Goal: Book appointment/travel/reservation

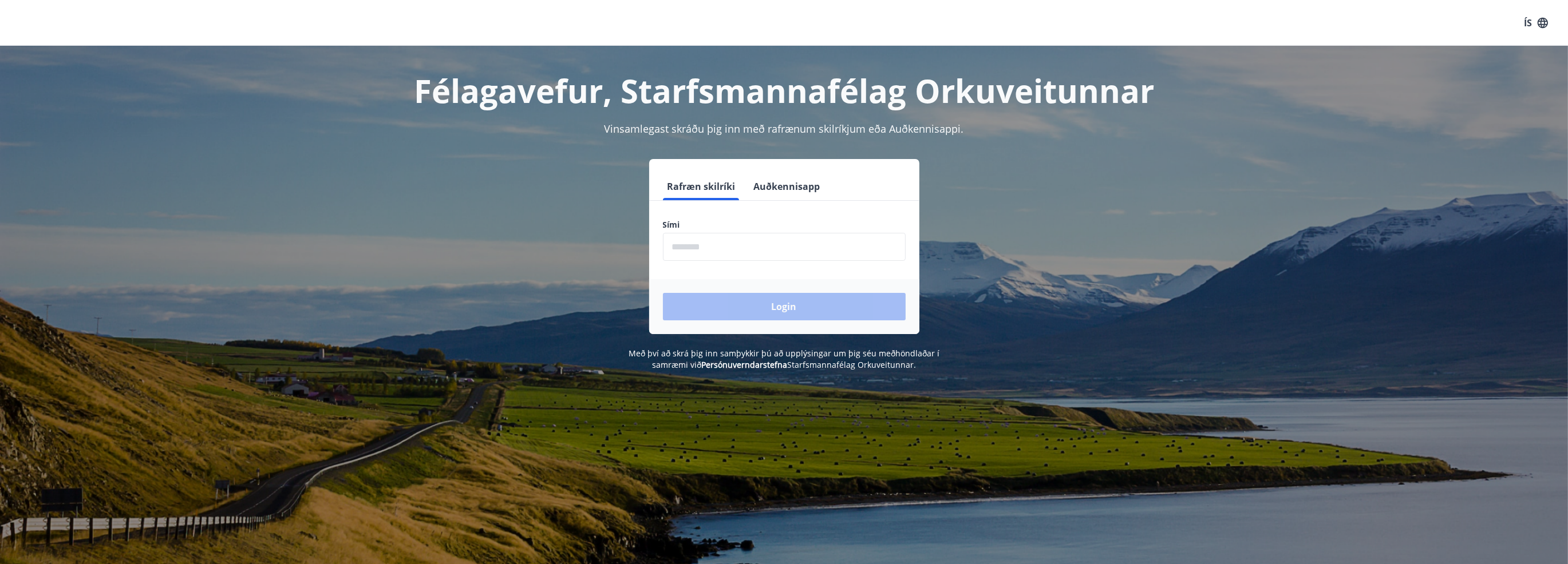
click at [740, 251] on input "phone" at bounding box center [784, 246] width 243 height 28
type input "********"
click at [770, 309] on button "Login" at bounding box center [784, 306] width 243 height 27
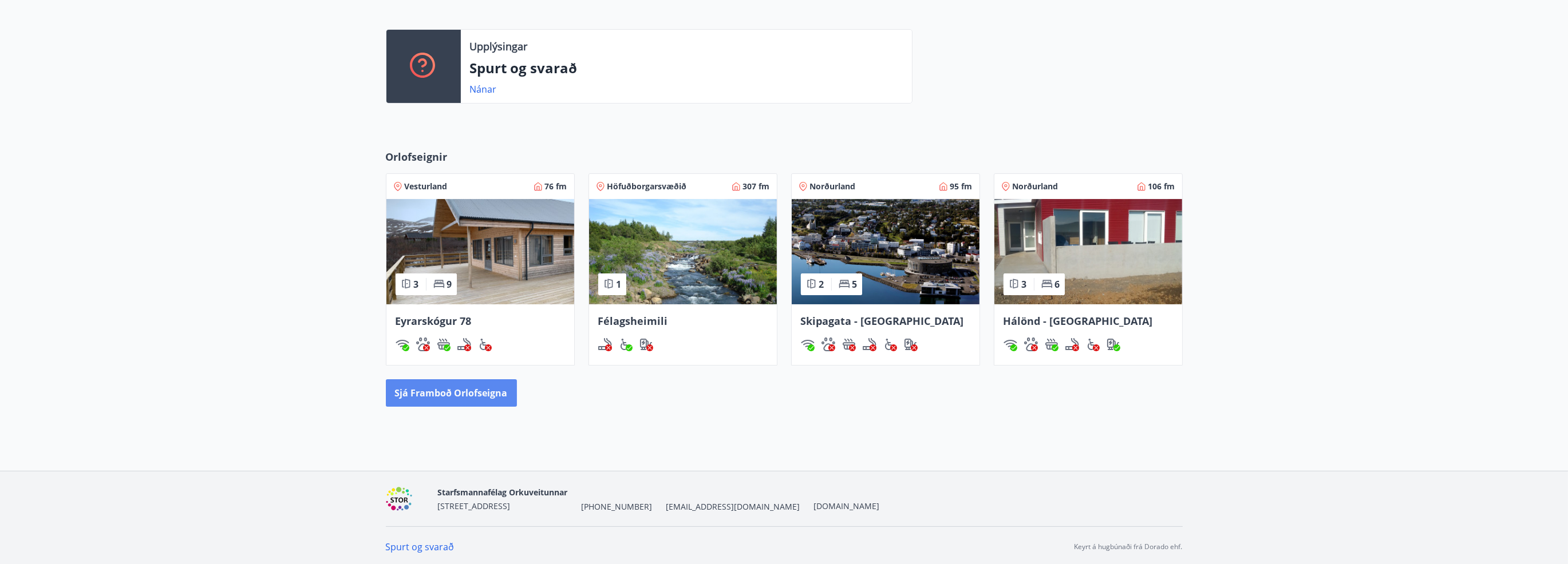
scroll to position [295, 0]
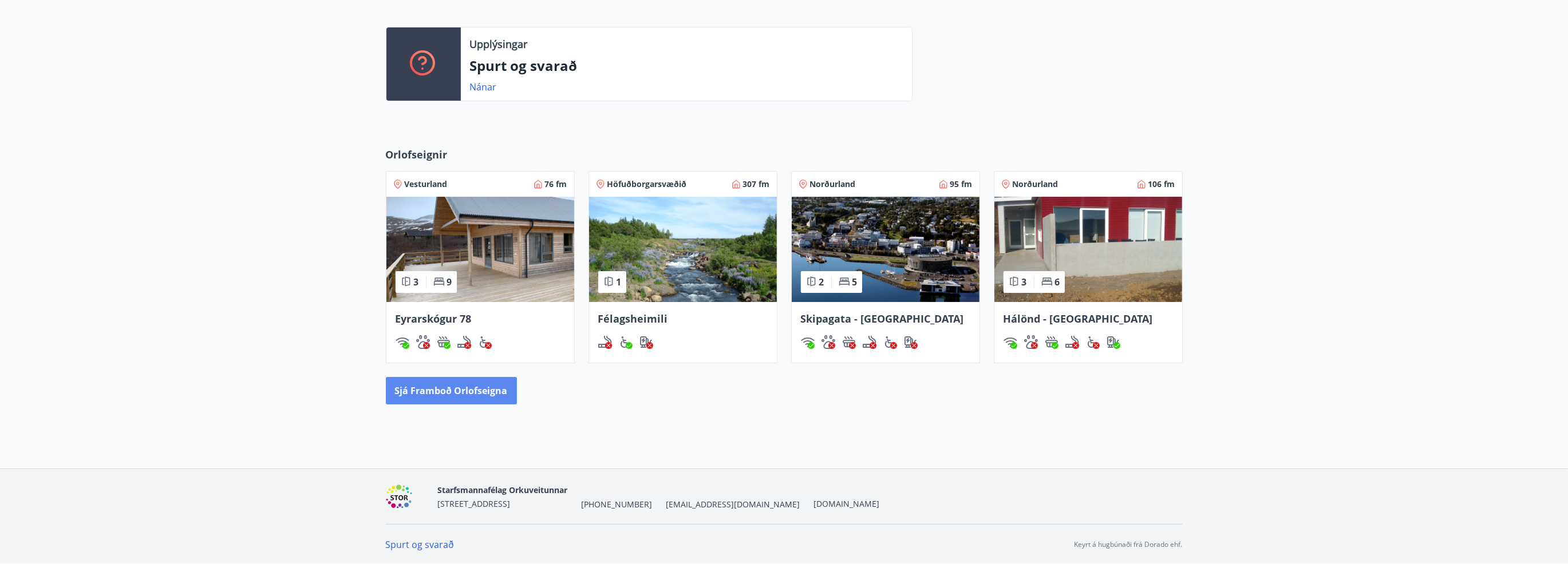
click at [445, 393] on button "Sjá framboð orlofseigna" at bounding box center [451, 390] width 131 height 27
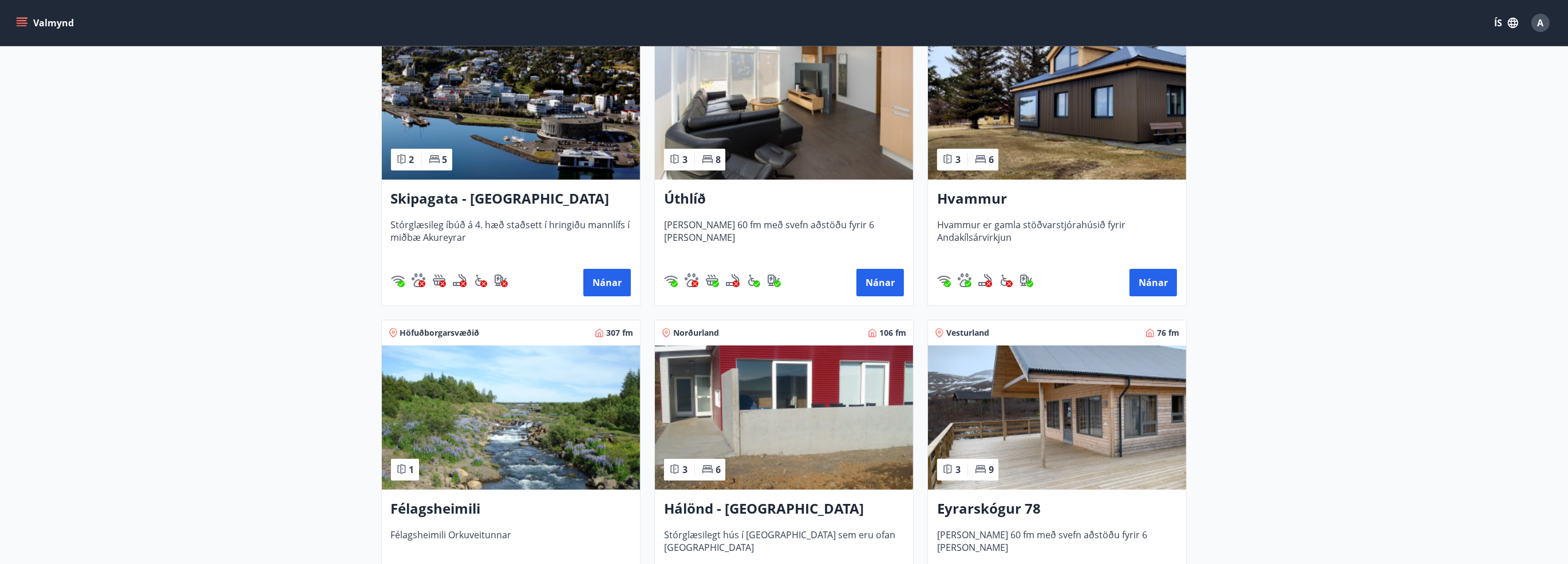
scroll to position [229, 0]
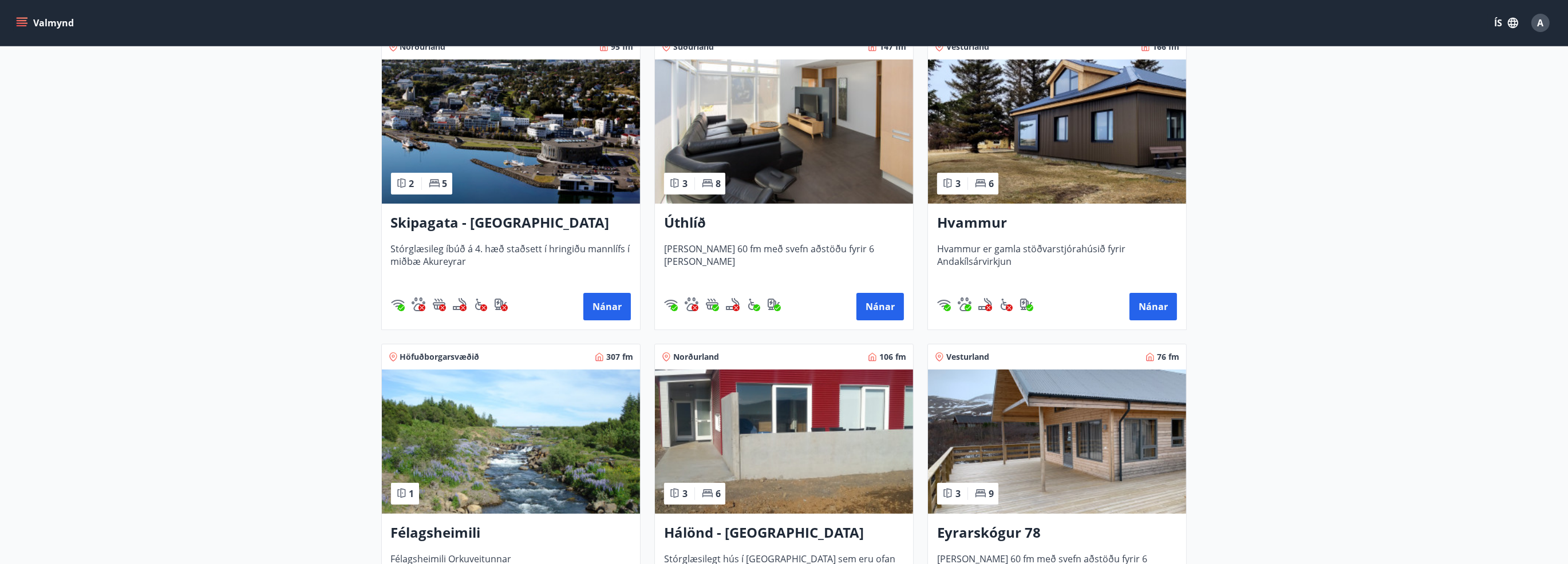
click at [1081, 240] on div "Hvammur Hvammur er gamla stöðvarstjórahúsið fyrir Andakílsárvirkjun Nánar" at bounding box center [1057, 267] width 258 height 126
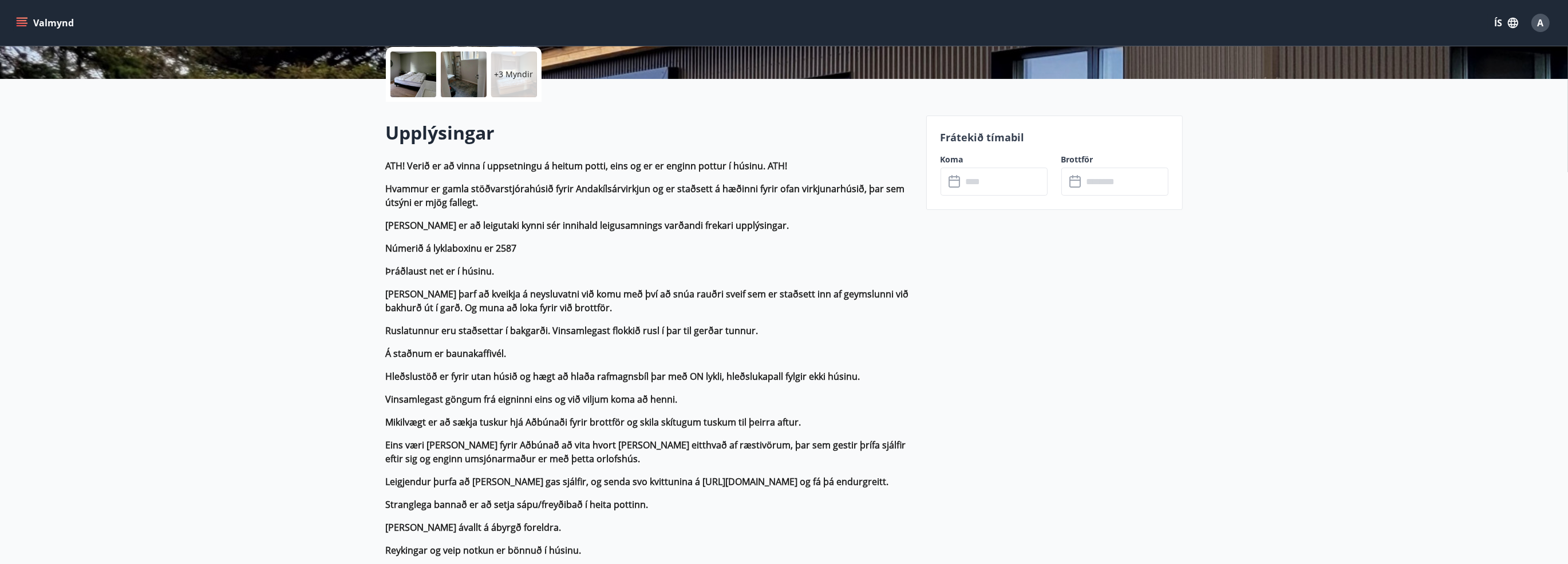
scroll to position [286, 0]
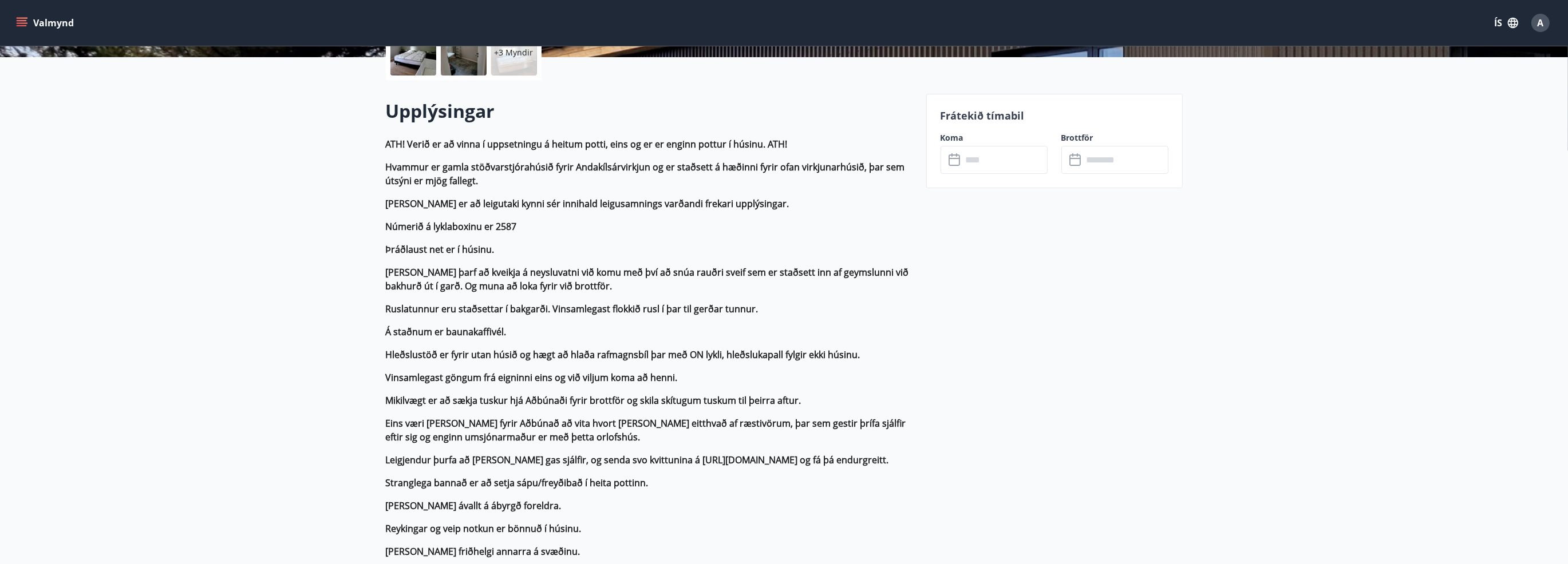
click at [1001, 163] on input "text" at bounding box center [1005, 159] width 85 height 28
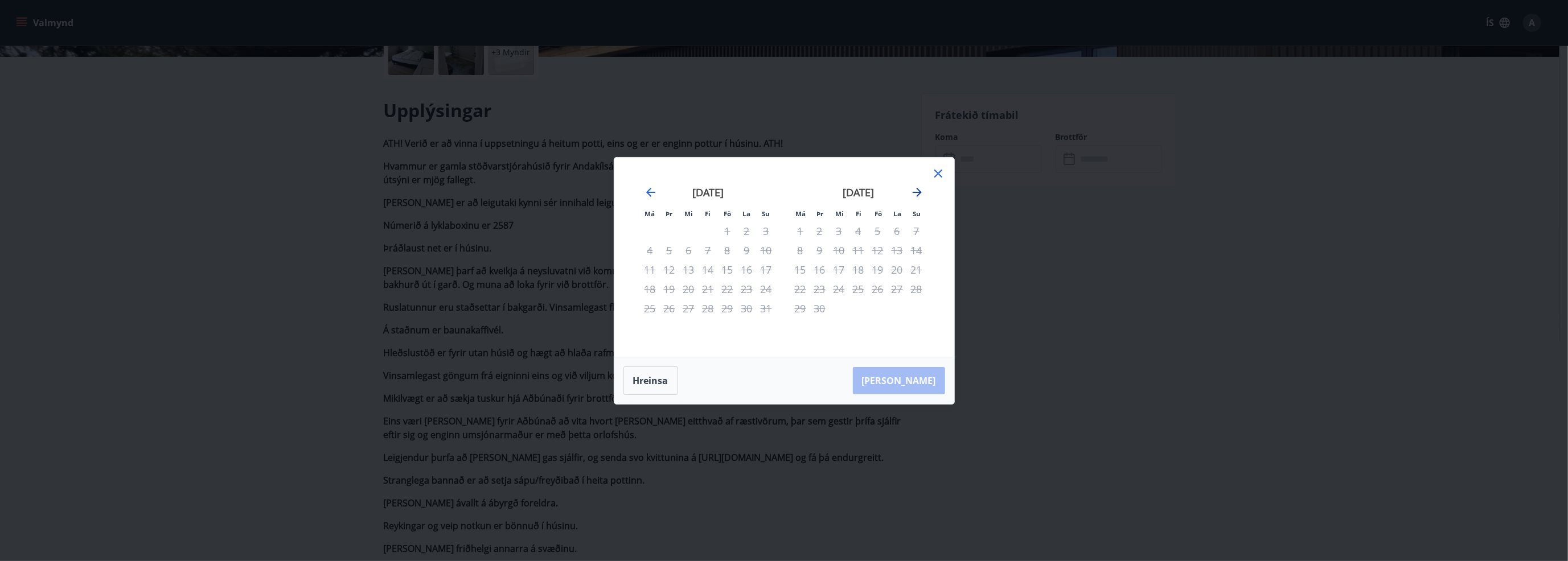
click at [918, 191] on icon "Move forward to switch to the next month." at bounding box center [918, 192] width 14 height 14
click at [858, 289] on div "23" at bounding box center [859, 290] width 20 height 20
click at [941, 173] on icon at bounding box center [939, 173] width 14 height 14
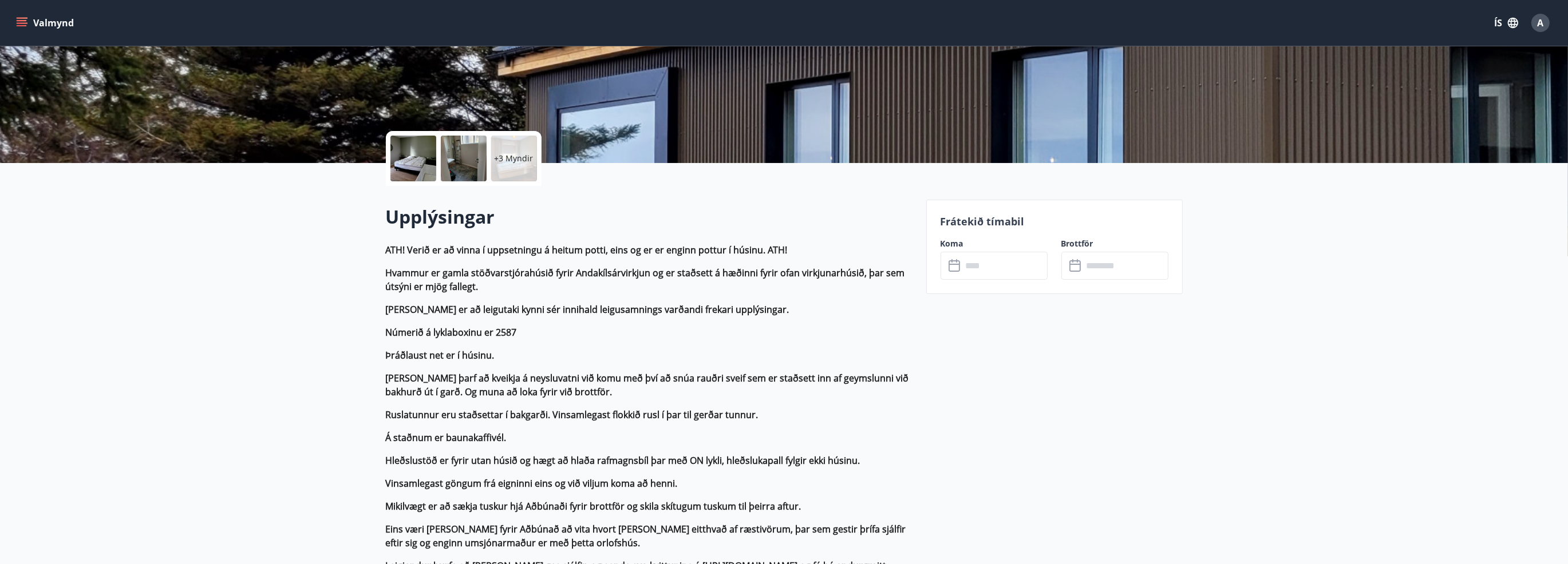
scroll to position [114, 0]
